Goal: Task Accomplishment & Management: Complete application form

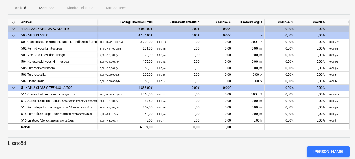
scroll to position [64, 0]
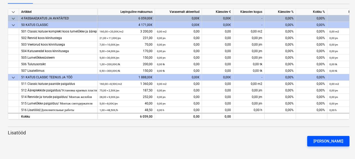
click at [333, 141] on div "[PERSON_NAME]" at bounding box center [329, 141] width 30 height 7
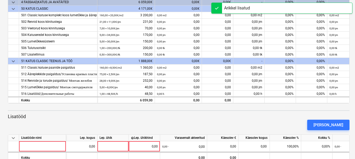
scroll to position [94, 0]
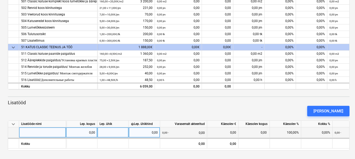
click at [43, 131] on div at bounding box center [42, 132] width 47 height 10
type input "l"
type input "Lisamaterjal, lisatöö"
click at [67, 133] on div "0,00" at bounding box center [81, 132] width 31 height 10
type input "1152"
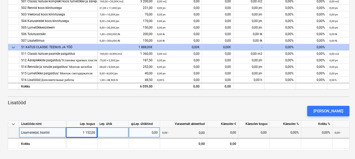
drag, startPoint x: 93, startPoint y: 133, endPoint x: 102, endPoint y: 129, distance: 9.4
click at [93, 133] on div "1 152,00" at bounding box center [81, 132] width 27 height 10
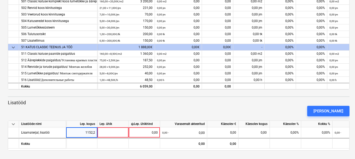
type input "1152,22"
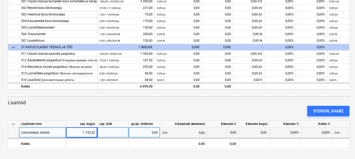
click at [113, 133] on div at bounding box center [113, 132] width 31 height 10
click at [147, 130] on div "0,00" at bounding box center [144, 132] width 27 height 10
type input "1152,22"
click at [192, 130] on div "0,00 - 0,00" at bounding box center [183, 132] width 43 height 11
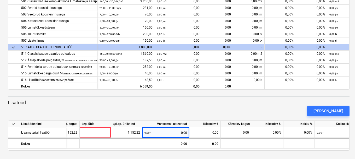
scroll to position [0, 0]
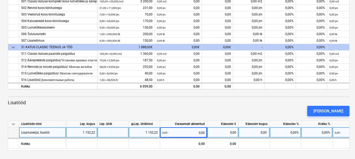
click at [119, 129] on div at bounding box center [113, 132] width 31 height 10
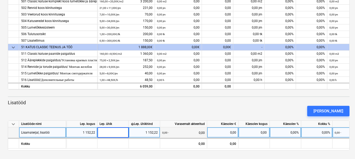
type input "1"
click at [184, 133] on div "0,00 - 0,00" at bounding box center [183, 132] width 43 height 11
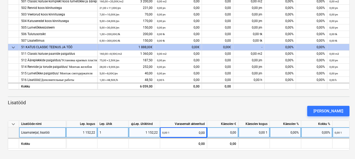
click at [122, 132] on div "1" at bounding box center [113, 132] width 31 height 10
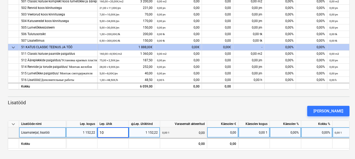
type input "100"
click at [187, 110] on div "[PERSON_NAME]" at bounding box center [179, 111] width 346 height 15
drag, startPoint x: 111, startPoint y: 131, endPoint x: 91, endPoint y: 129, distance: 20.0
click at [0, 0] on div "Lisamaterjal, lisatöö 1 152,22 100 1 152,22 0,00 100 0,00 0,00 0,00 100 0,00% 0…" at bounding box center [0, 0] width 0 height 0
click at [119, 131] on div "100" at bounding box center [113, 132] width 31 height 10
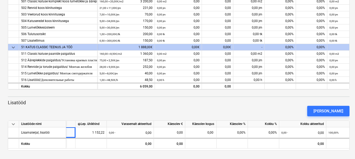
scroll to position [0, 55]
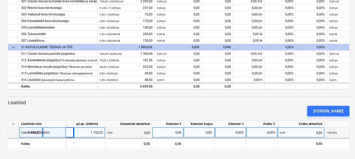
click at [237, 131] on div "0,00%" at bounding box center [230, 132] width 31 height 10
type input "100"
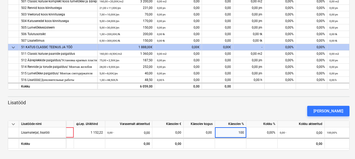
click at [260, 111] on div "[PERSON_NAME]" at bounding box center [179, 111] width 346 height 15
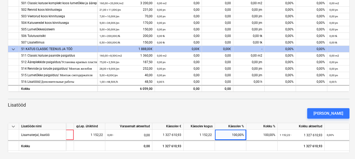
scroll to position [94, 0]
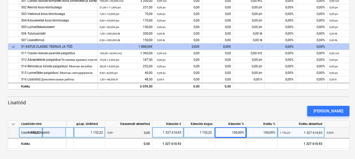
click at [167, 134] on div "1 327 610,93" at bounding box center [168, 132] width 27 height 10
type input "1152,22"
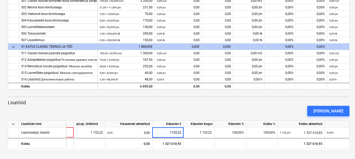
click at [243, 103] on p "Lisatööd" at bounding box center [179, 102] width 342 height 6
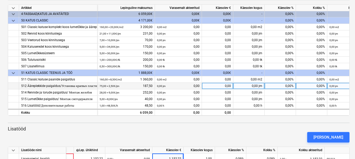
scroll to position [0, 0]
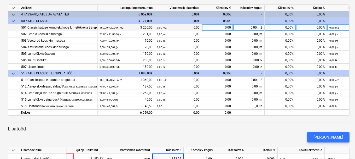
click at [180, 28] on div "0,00 m2 0,00" at bounding box center [178, 27] width 43 height 7
click at [240, 29] on div "0,00 m2" at bounding box center [249, 27] width 31 height 7
type input "160"
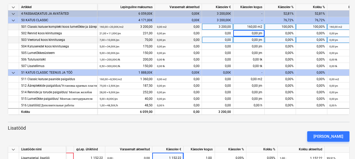
scroll to position [78, 0]
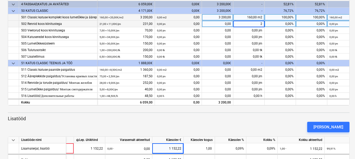
type input "21"
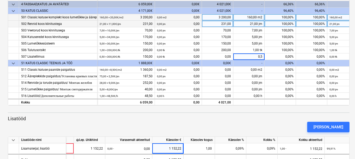
type input "0,50"
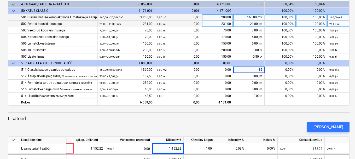
type input "160"
type input "75"
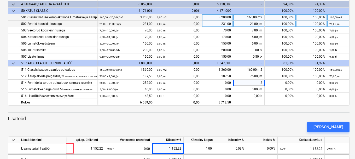
type input "28"
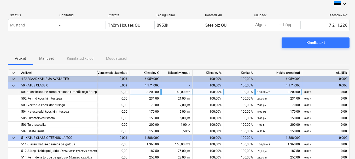
scroll to position [0, 0]
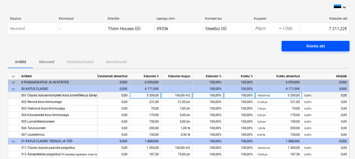
click at [332, 47] on span "Kinnita akt" at bounding box center [315, 46] width 55 height 7
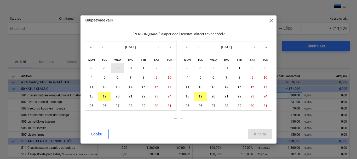
click at [116, 69] on abbr "30" at bounding box center [118, 68] width 4 height 4
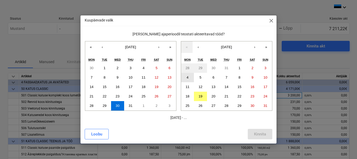
click at [187, 78] on abbr "4" at bounding box center [188, 77] width 2 height 4
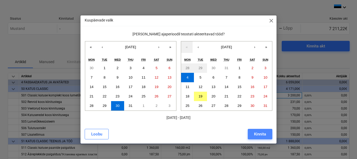
click at [260, 135] on div "Kinnita" at bounding box center [260, 133] width 12 height 7
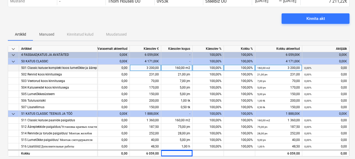
scroll to position [94, 0]
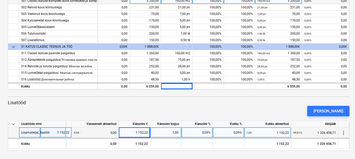
click at [332, 135] on div "99,91% 1 326 458,71" at bounding box center [315, 132] width 43 height 11
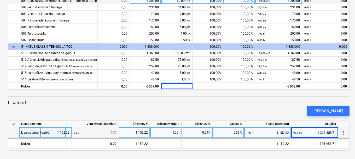
click at [295, 133] on small "99,91%" at bounding box center [298, 132] width 9 height 3
click at [325, 132] on div "99,91% 1 326 458,71" at bounding box center [315, 132] width 43 height 11
click at [334, 132] on div "99,91% 1 326 458,71" at bounding box center [315, 132] width 43 height 11
click at [270, 134] on div "1,00 - 1 152,22" at bounding box center [268, 132] width 43 height 11
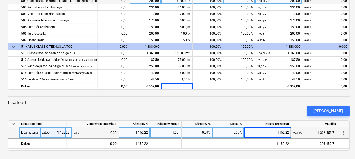
click at [231, 131] on div "0,09%" at bounding box center [228, 132] width 31 height 10
type input "100"
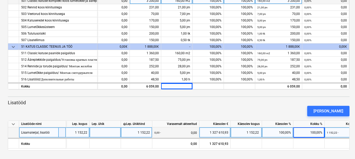
scroll to position [0, 0]
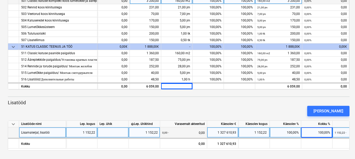
click at [107, 130] on div at bounding box center [113, 132] width 31 height 10
type input "1"
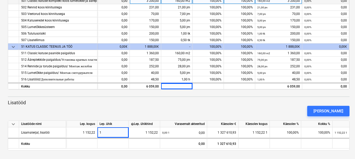
click at [163, 106] on div "[PERSON_NAME]" at bounding box center [179, 111] width 346 height 15
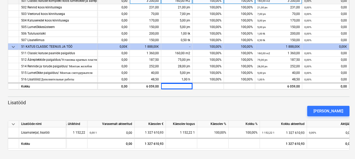
scroll to position [0, 88]
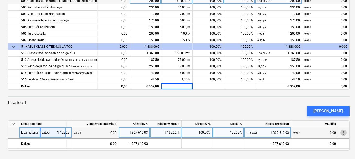
click at [343, 133] on span "more_vert" at bounding box center [344, 132] width 6 height 6
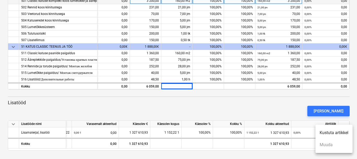
click at [286, 105] on div at bounding box center [178, 79] width 357 height 159
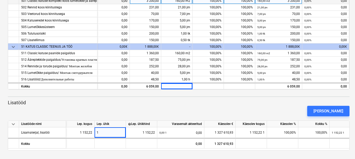
scroll to position [0, 0]
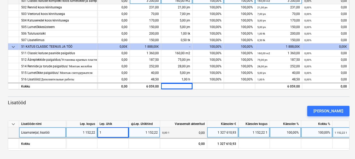
click at [197, 131] on div "0,00 1 0,00" at bounding box center [183, 132] width 43 height 11
type input "1152,22"
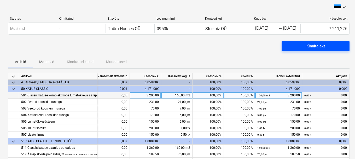
click at [321, 45] on div "Kinnita akt" at bounding box center [316, 46] width 19 height 7
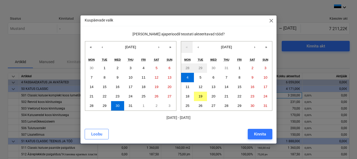
click at [265, 135] on div "Kinnita" at bounding box center [260, 133] width 12 height 7
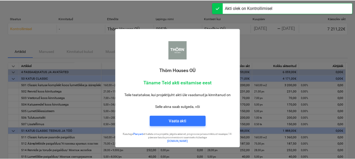
scroll to position [1, 0]
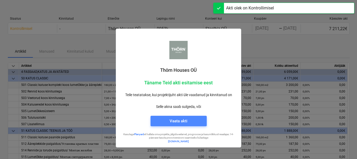
click at [186, 118] on div "Vaata akti" at bounding box center [179, 120] width 18 height 7
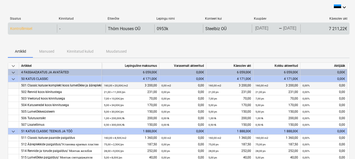
click at [330, 29] on div "7 211,22€" at bounding box center [325, 28] width 49 height 8
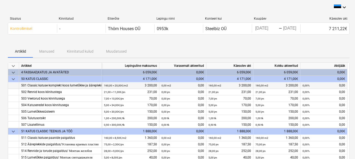
click at [62, 18] on div "Kinnitatud" at bounding box center [81, 19] width 45 height 4
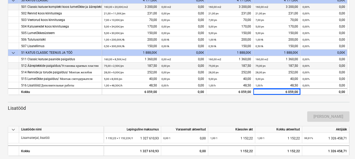
scroll to position [1, 0]
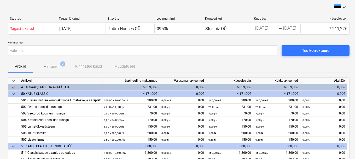
click at [67, 17] on div "Tagasi lükatud" at bounding box center [81, 19] width 45 height 4
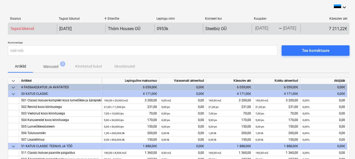
click at [23, 26] on p "Tagasi lükatud" at bounding box center [22, 28] width 24 height 5
click at [221, 28] on div "Steelbiz OÜ" at bounding box center [216, 28] width 21 height 5
click at [262, 32] on div "Tagasi lükatud 18 Aug 2025 Thörn Houses OÜ 0953k Steelbiz OÜ 07/30/2025 Press t…" at bounding box center [179, 28] width 342 height 8
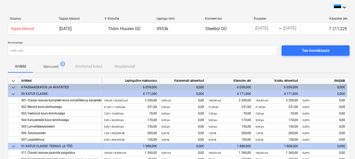
click at [247, 39] on div "Staatus Tagasi lükatud Ettevõte Lepingu nimi Konteeri kui Kuupäev Käesolev akt …" at bounding box center [179, 27] width 342 height 28
